Goal: Navigation & Orientation: Find specific page/section

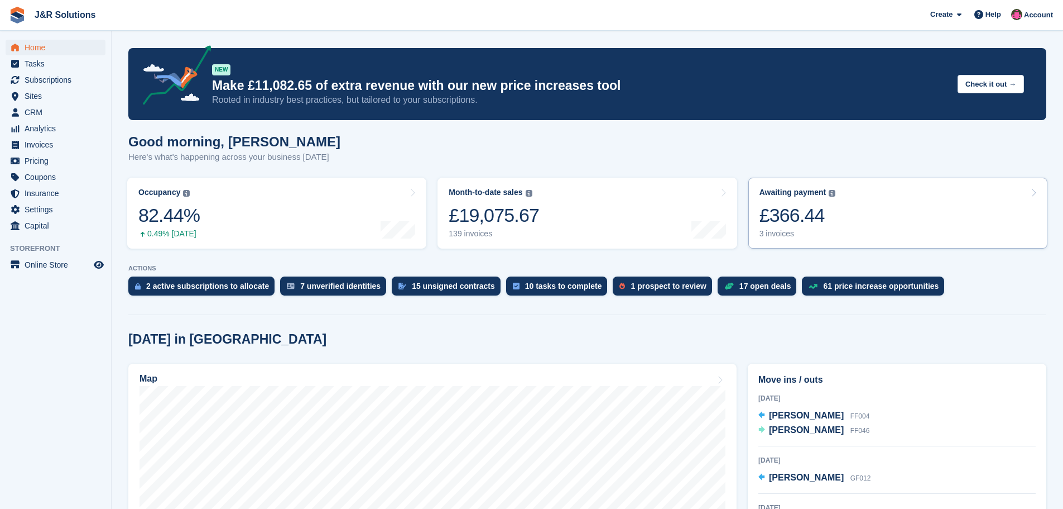
click at [766, 232] on div "3 invoices" at bounding box center [798, 233] width 76 height 9
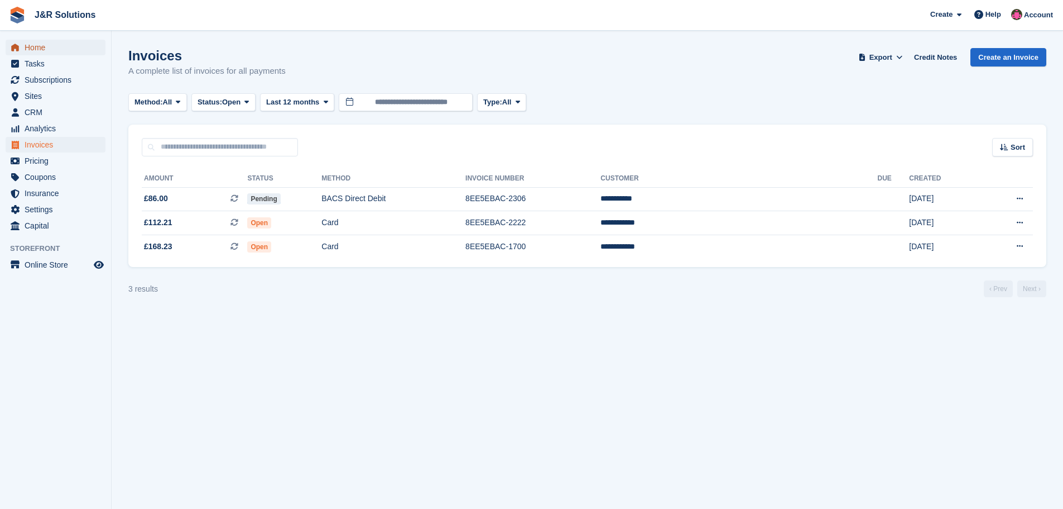
click at [35, 45] on span "Home" at bounding box center [58, 48] width 67 height 16
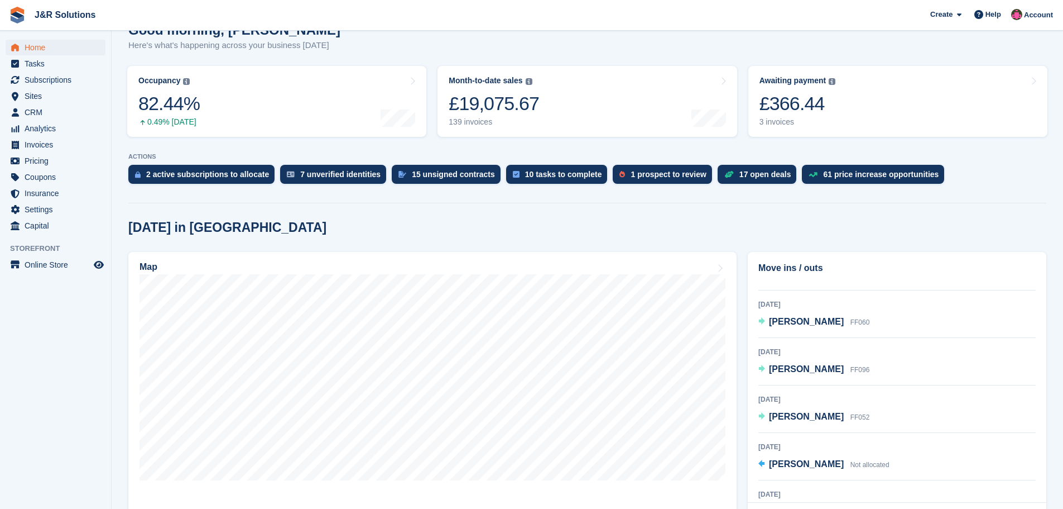
scroll to position [167, 0]
